Goal: Information Seeking & Learning: Learn about a topic

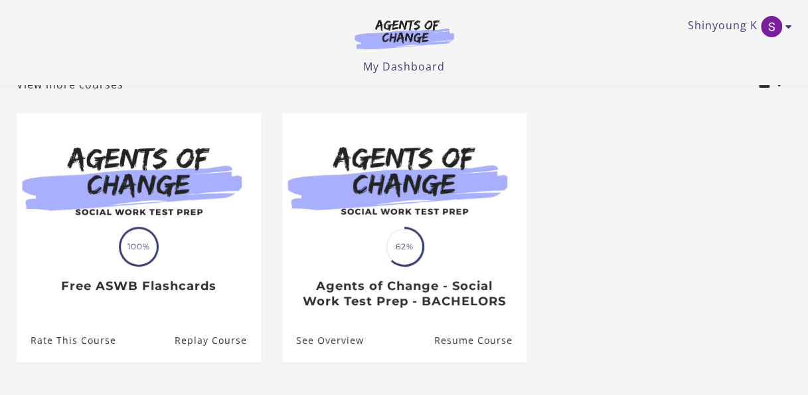
scroll to position [3, 0]
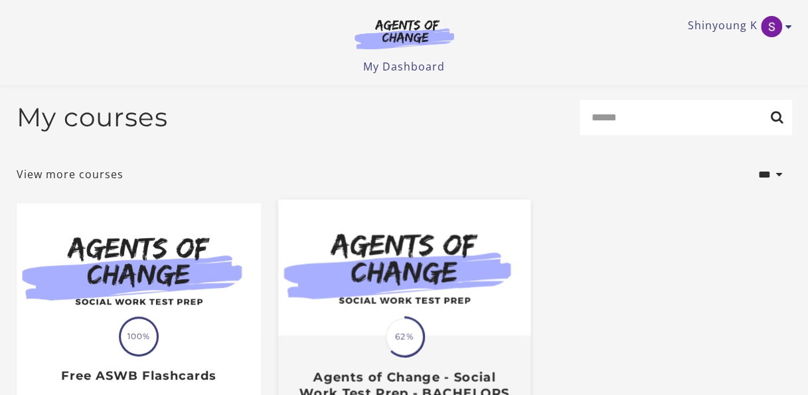
click at [457, 233] on img at bounding box center [404, 267] width 252 height 136
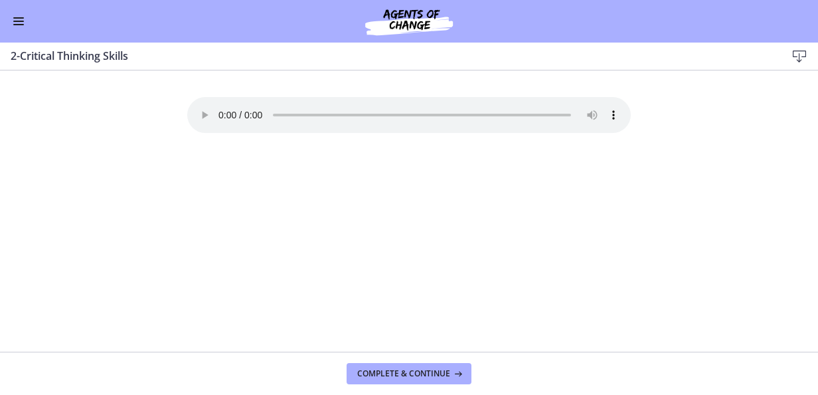
click at [17, 19] on button "Enable menu" at bounding box center [19, 21] width 16 height 16
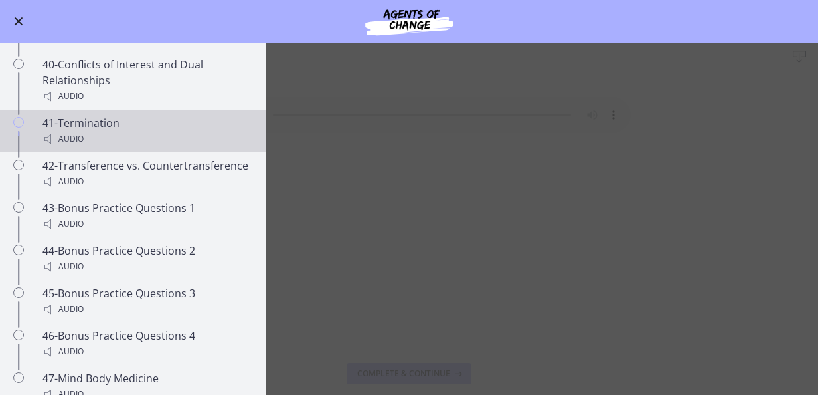
scroll to position [2654, 0]
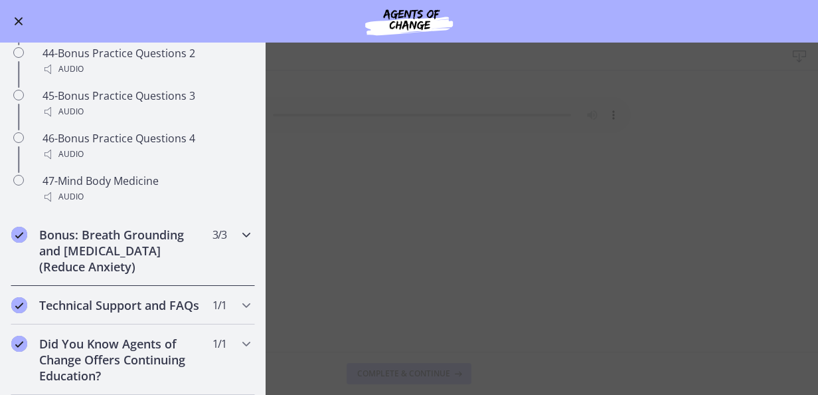
click at [124, 233] on h2 "Bonus: Breath Grounding and [MEDICAL_DATA] (Reduce Anxiety)" at bounding box center [120, 251] width 162 height 48
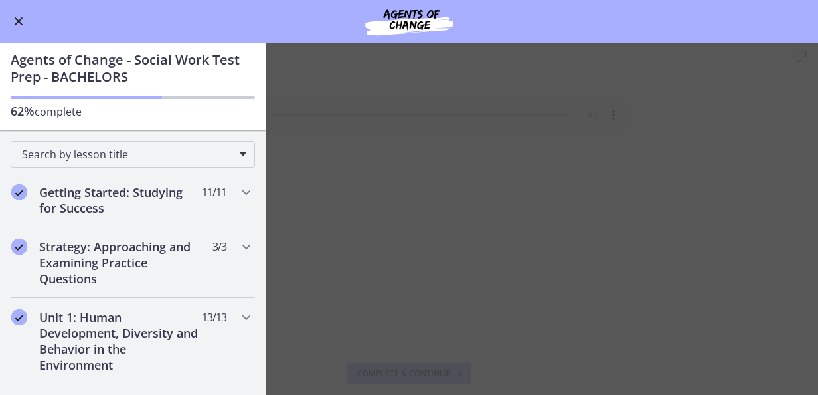
scroll to position [0, 0]
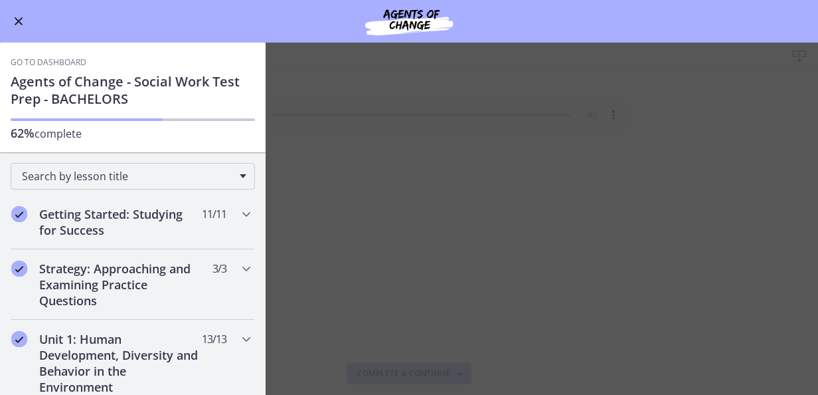
click at [129, 100] on h1 "Agents of Change - Social Work Test Prep - BACHELORS" at bounding box center [133, 90] width 244 height 35
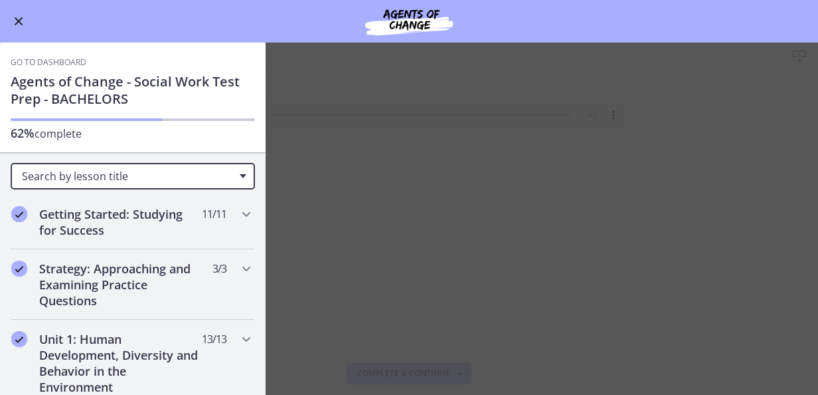
click at [227, 179] on div "Search by lesson title" at bounding box center [133, 176] width 244 height 27
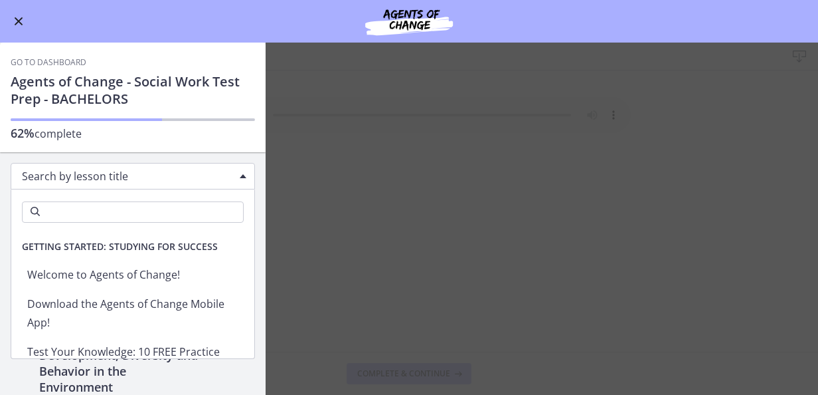
click at [227, 176] on div "Search by lesson title" at bounding box center [133, 176] width 244 height 27
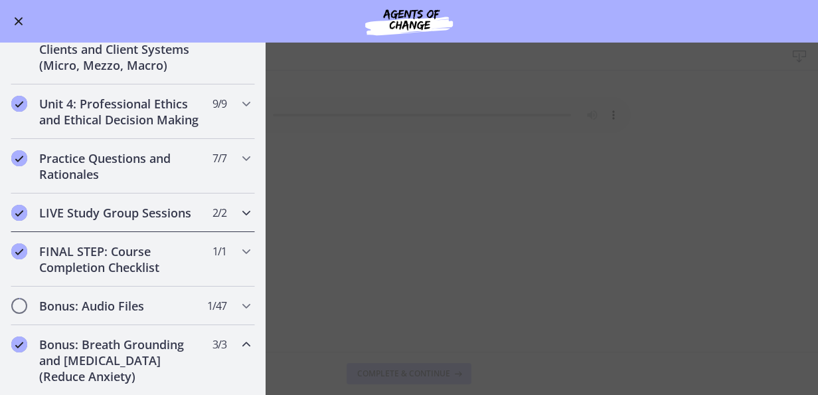
scroll to position [425, 0]
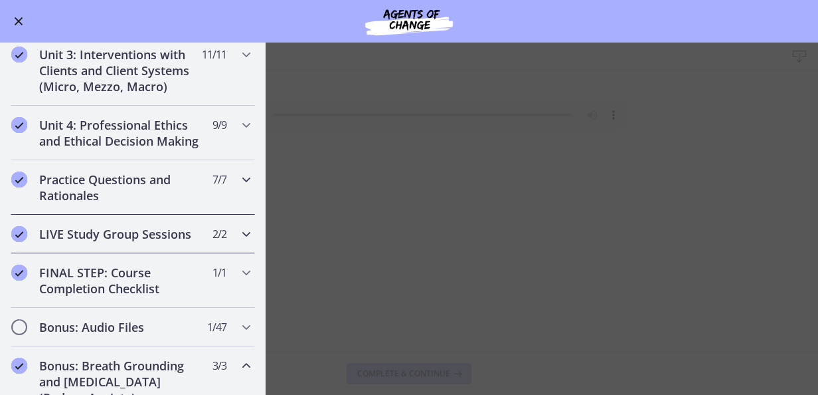
click at [181, 197] on h2 "Practice Questions and Rationales" at bounding box center [120, 187] width 162 height 32
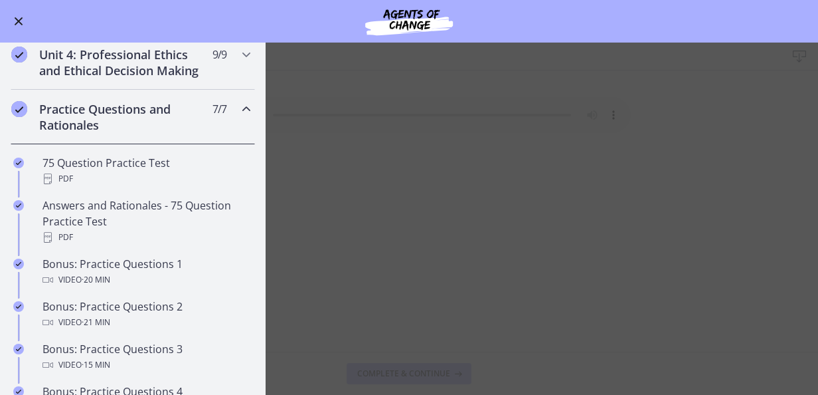
scroll to position [558, 0]
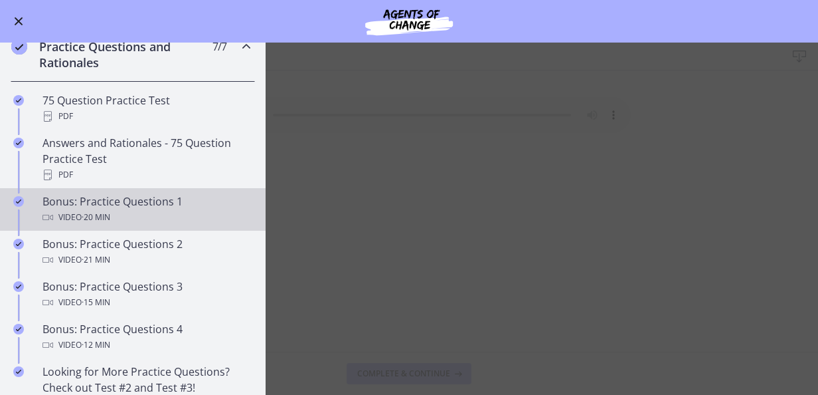
click at [172, 211] on div "Bonus: Practice Questions 1 Video · 20 min" at bounding box center [146, 209] width 207 height 32
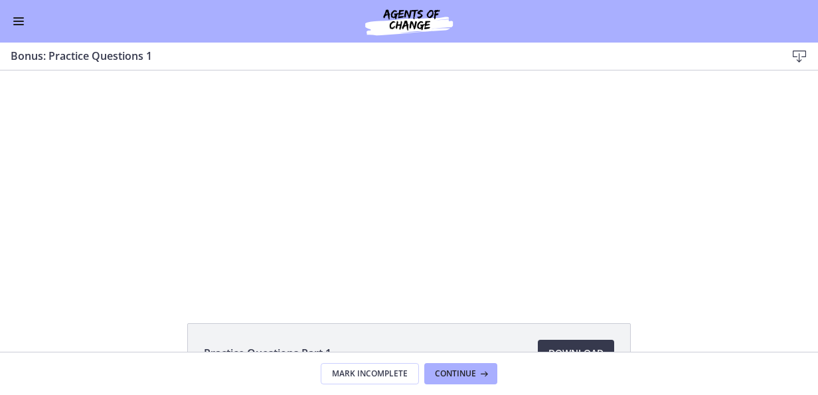
scroll to position [94, 0]
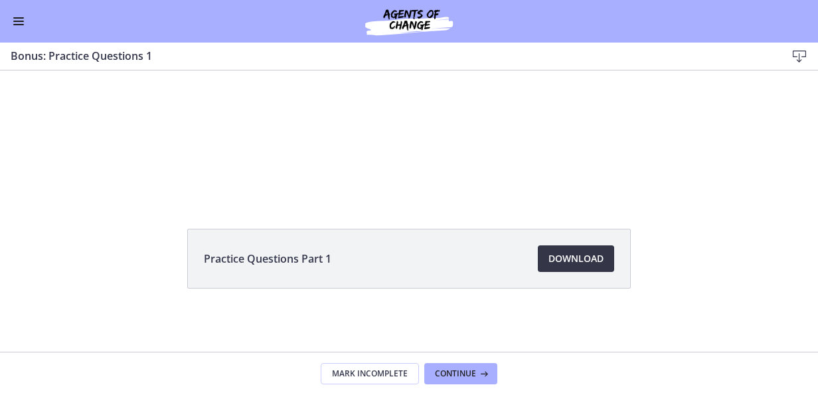
click at [563, 256] on span "Download Opens in a new window" at bounding box center [576, 258] width 55 height 16
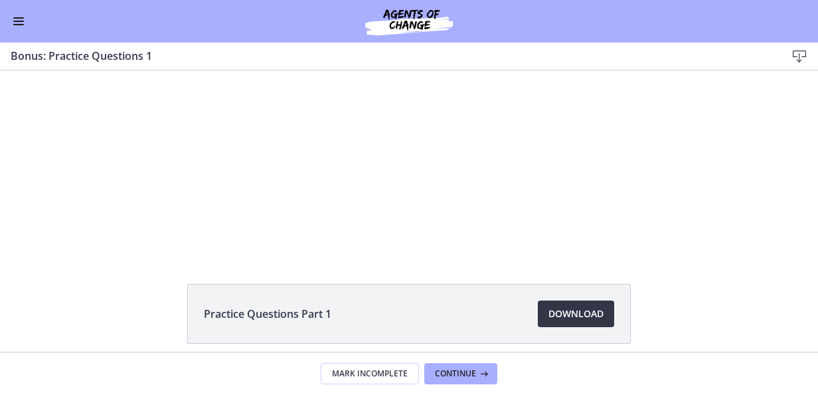
scroll to position [0, 0]
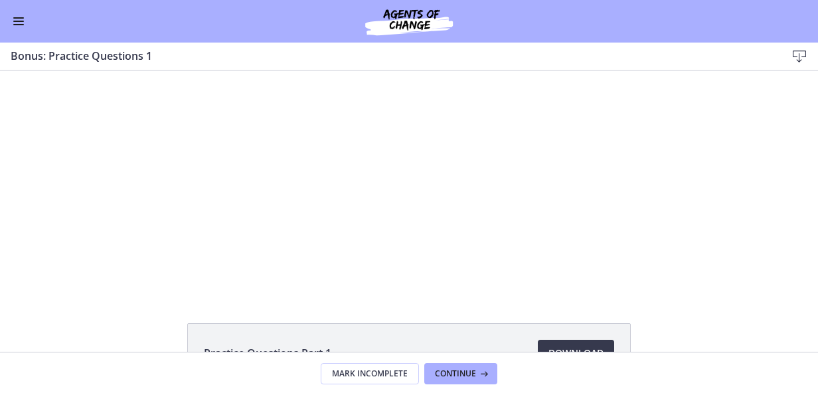
click at [15, 12] on div "Go to Dashboard" at bounding box center [409, 21] width 818 height 43
click at [15, 16] on button "Enable menu" at bounding box center [19, 21] width 16 height 16
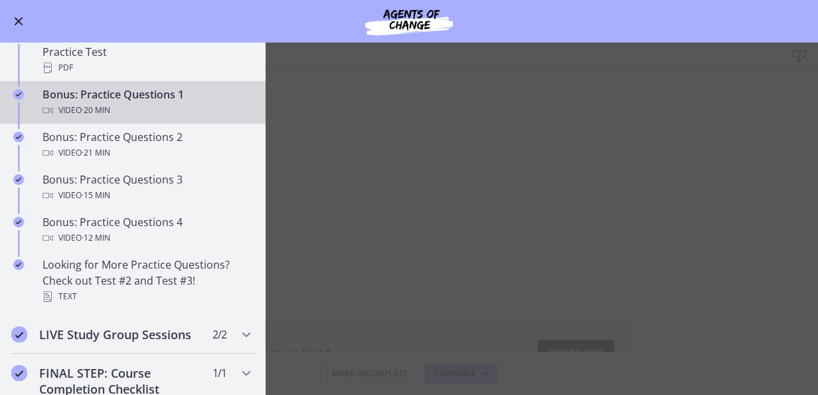
scroll to position [558, 0]
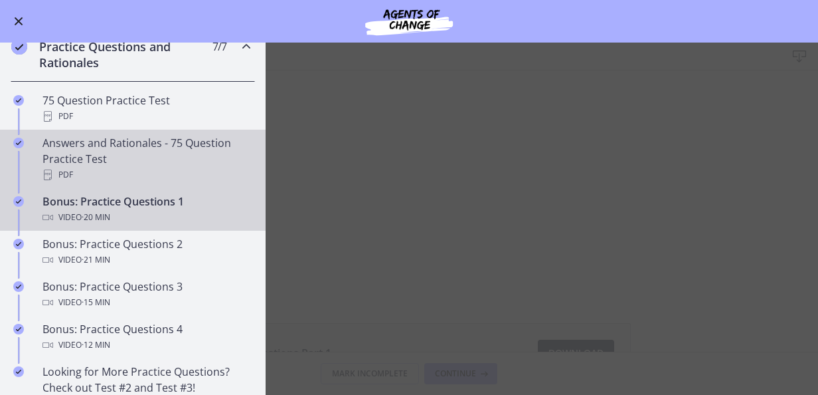
click at [175, 155] on div "Answers and Rationales - 75 Question Practice Test PDF" at bounding box center [146, 159] width 207 height 48
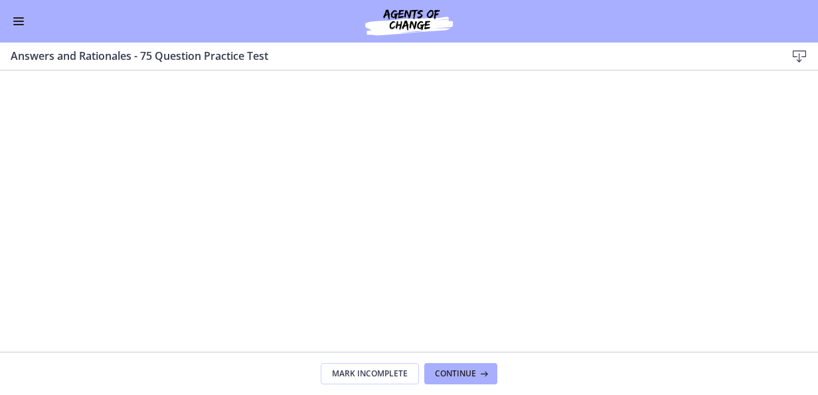
click at [22, 24] on span "Enable menu" at bounding box center [18, 24] width 11 height 1
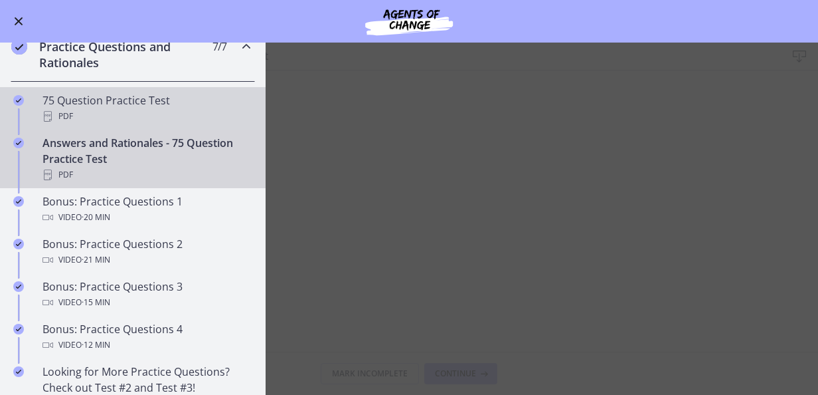
click at [82, 124] on div "PDF" at bounding box center [146, 116] width 207 height 16
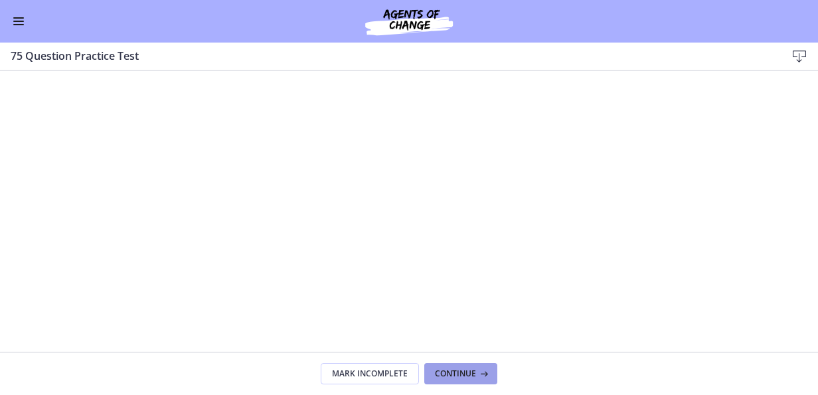
click at [462, 372] on span "Continue" at bounding box center [455, 373] width 41 height 11
click at [800, 57] on icon at bounding box center [800, 56] width 16 height 16
click at [22, 24] on span "Enable menu" at bounding box center [18, 24] width 11 height 1
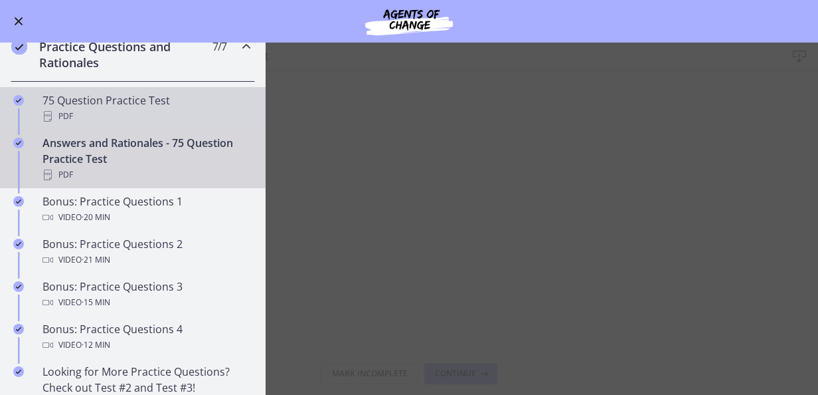
click at [126, 120] on div "PDF" at bounding box center [146, 116] width 207 height 16
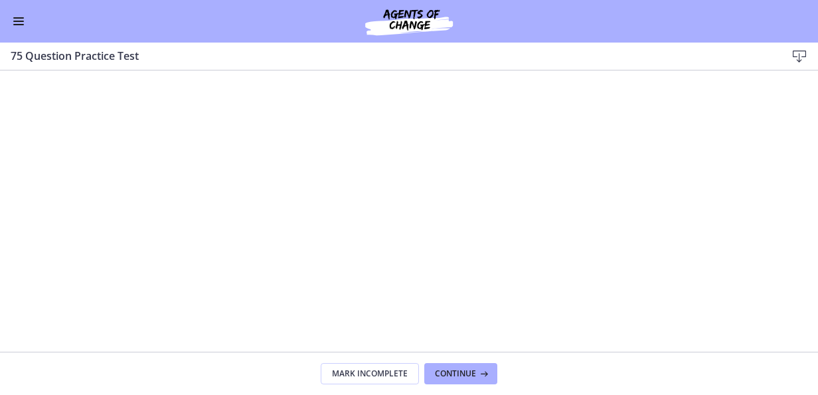
click at [797, 50] on icon at bounding box center [800, 56] width 16 height 16
